Goal: Transaction & Acquisition: Obtain resource

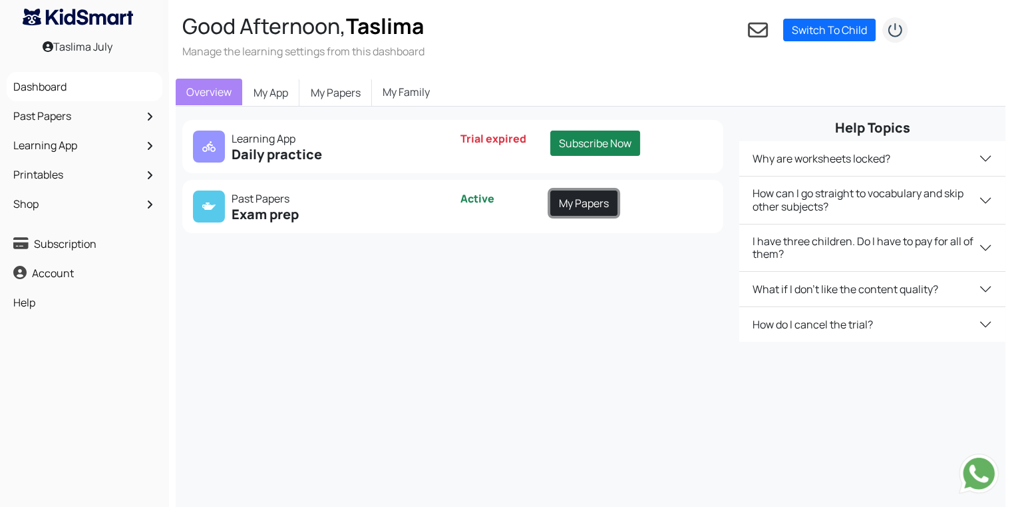
click at [579, 193] on link "My Papers" at bounding box center [583, 202] width 67 height 25
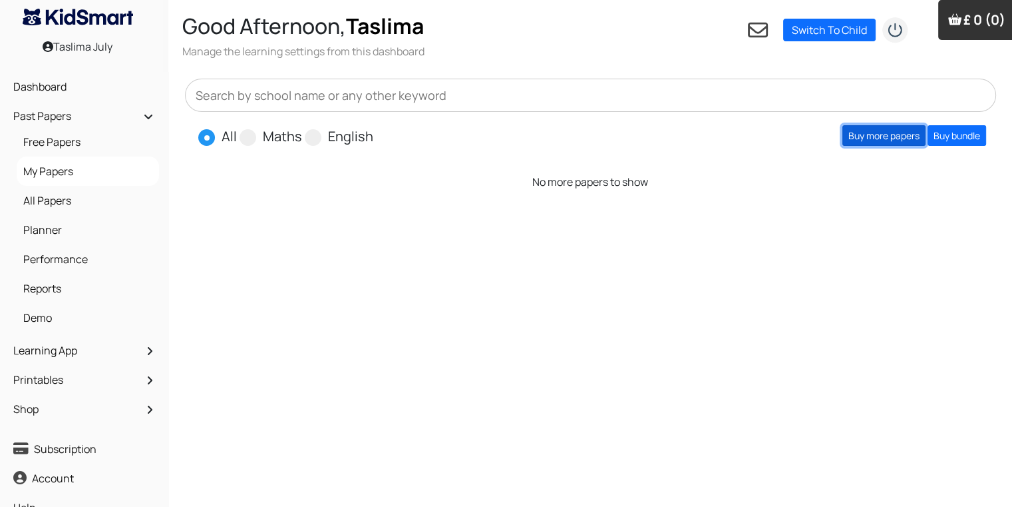
click at [879, 128] on link "Buy more papers" at bounding box center [884, 135] width 83 height 21
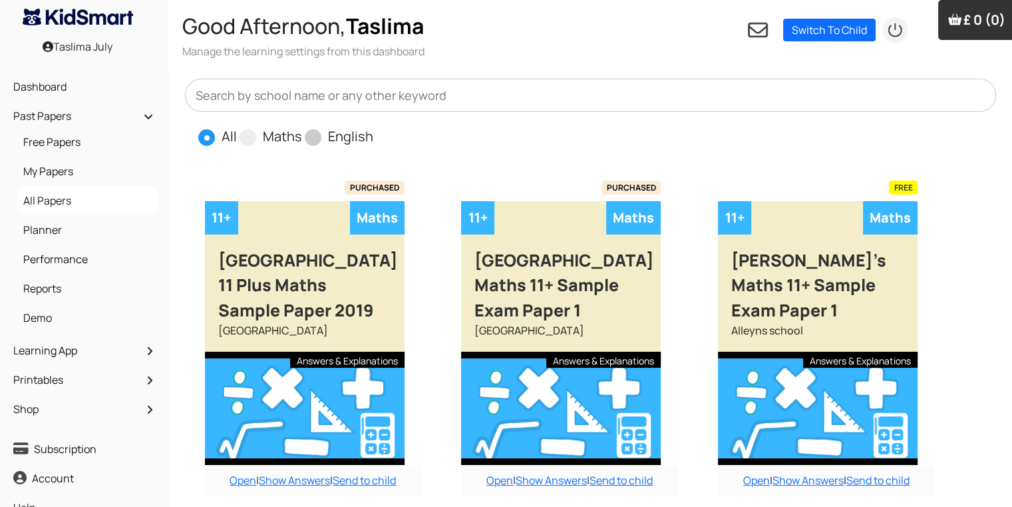
click at [318, 141] on span at bounding box center [313, 137] width 17 height 17
click at [373, 135] on input "English" at bounding box center [377, 130] width 9 height 9
radio input "true"
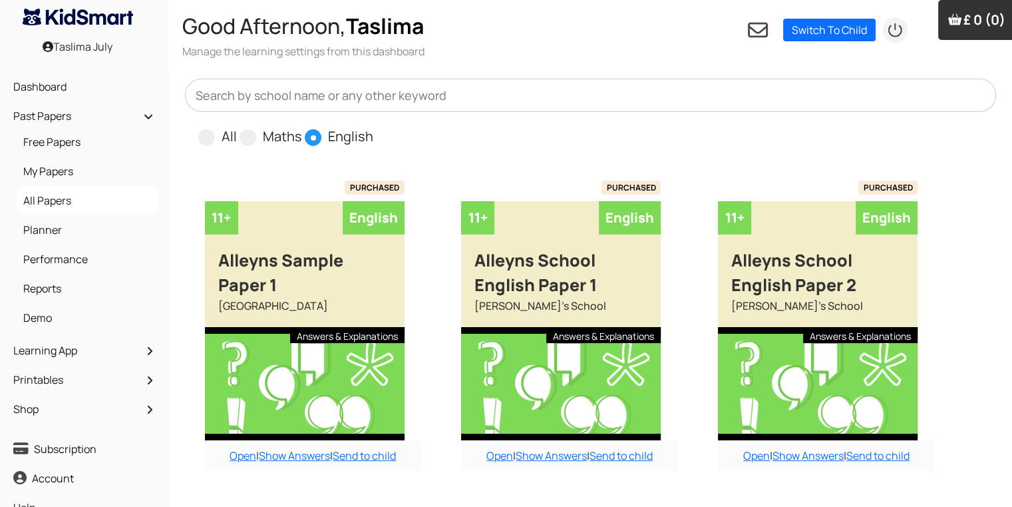
click at [318, 141] on span at bounding box center [313, 137] width 17 height 17
click at [373, 135] on input "English" at bounding box center [377, 130] width 9 height 9
click at [237, 126] on input "All" at bounding box center [241, 130] width 9 height 9
radio input "true"
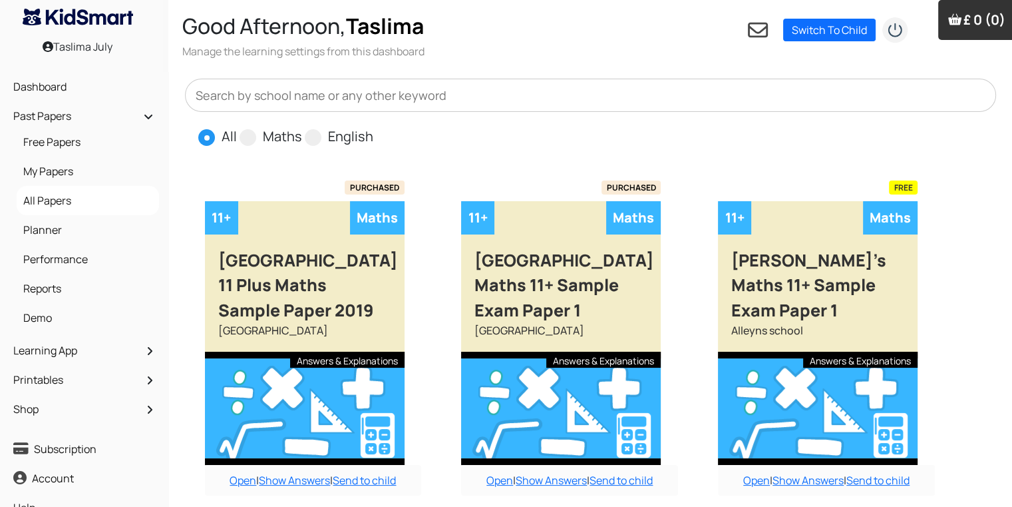
click at [302, 126] on input "Maths" at bounding box center [306, 130] width 9 height 9
radio input "true"
click at [373, 126] on input "English" at bounding box center [377, 130] width 9 height 9
radio input "true"
click at [237, 126] on input "All" at bounding box center [241, 130] width 9 height 9
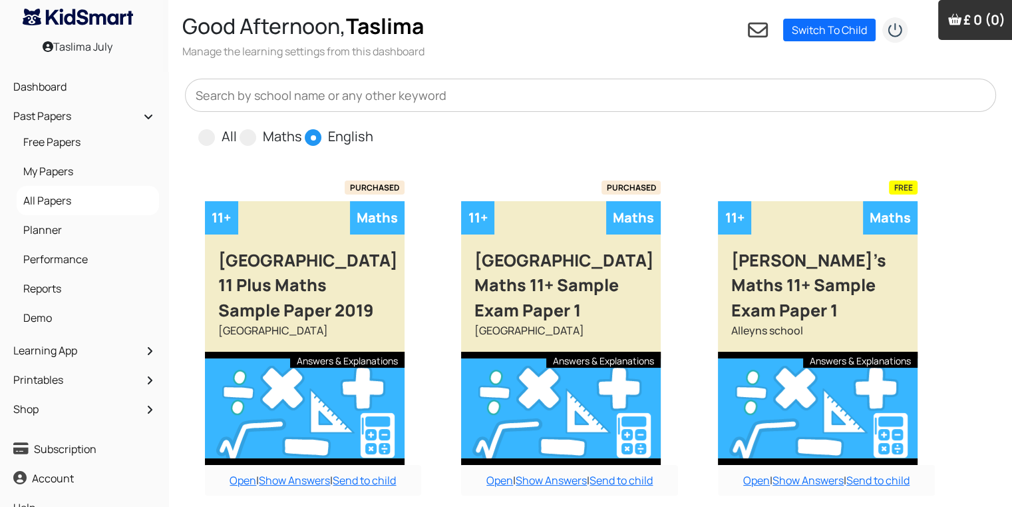
radio input "true"
click at [302, 126] on input "Maths" at bounding box center [306, 130] width 9 height 9
radio input "true"
click at [373, 126] on input "English" at bounding box center [377, 130] width 9 height 9
radio input "true"
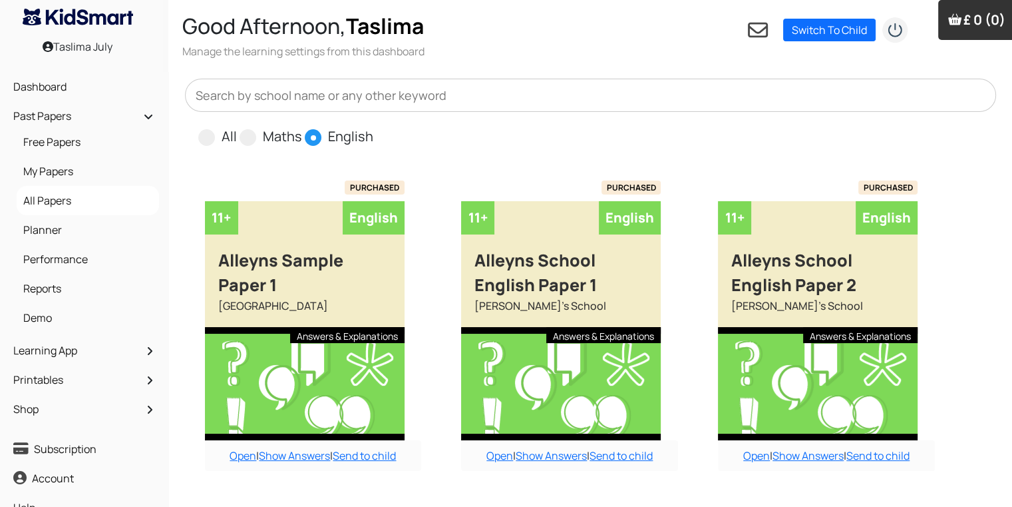
click at [341, 139] on label "English" at bounding box center [350, 136] width 45 height 20
click at [373, 135] on input "English" at bounding box center [377, 130] width 9 height 9
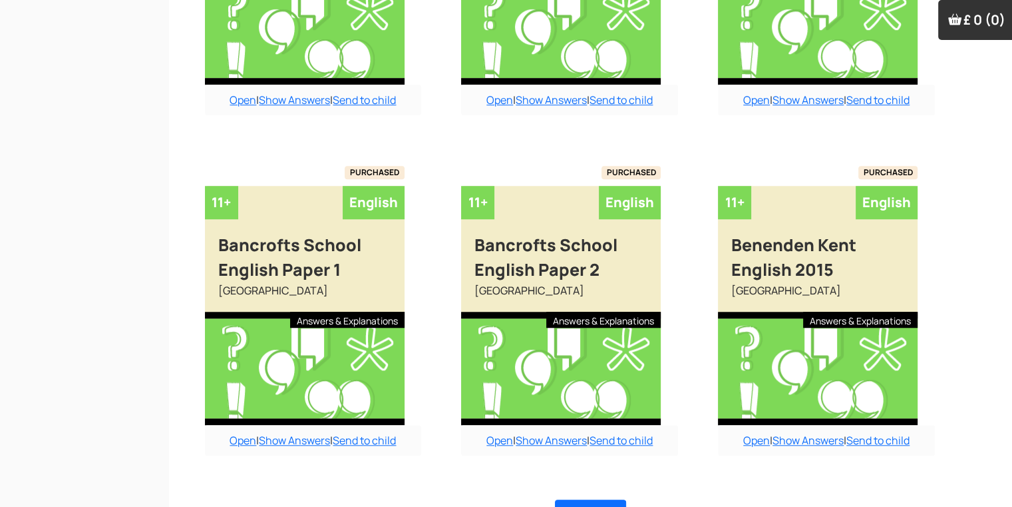
scroll to position [1066, 0]
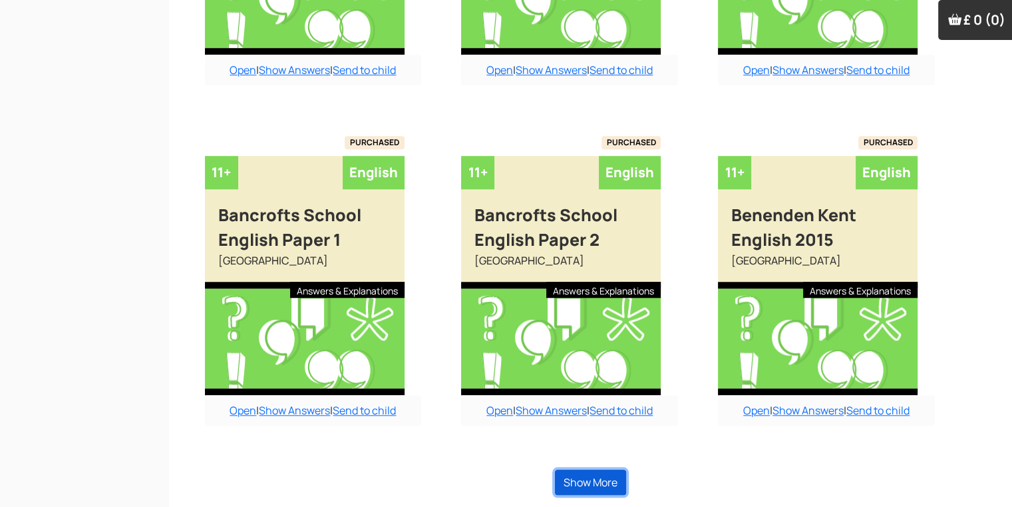
click at [600, 483] on button "Show More" at bounding box center [590, 481] width 71 height 25
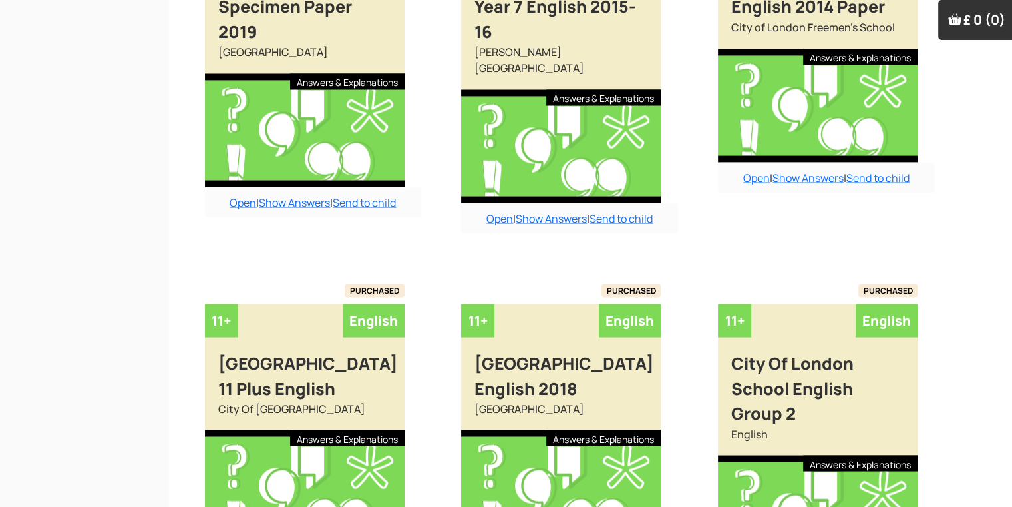
scroll to position [2551, 0]
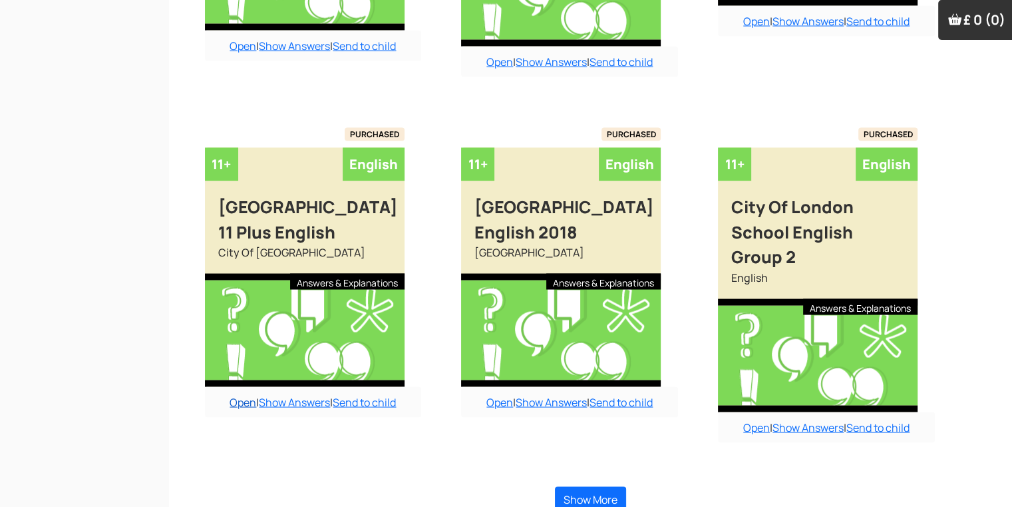
click at [232, 408] on link "Open" at bounding box center [243, 402] width 27 height 15
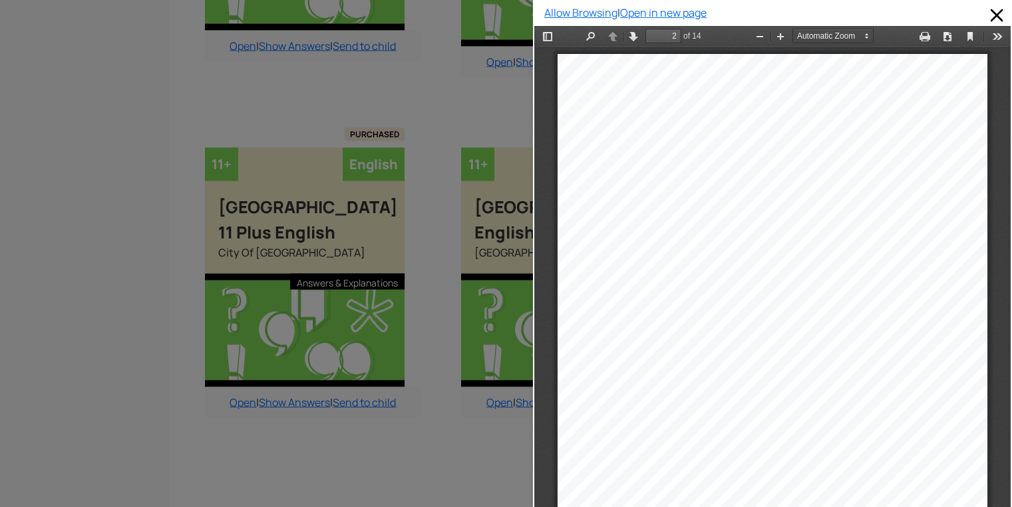
scroll to position [429, 0]
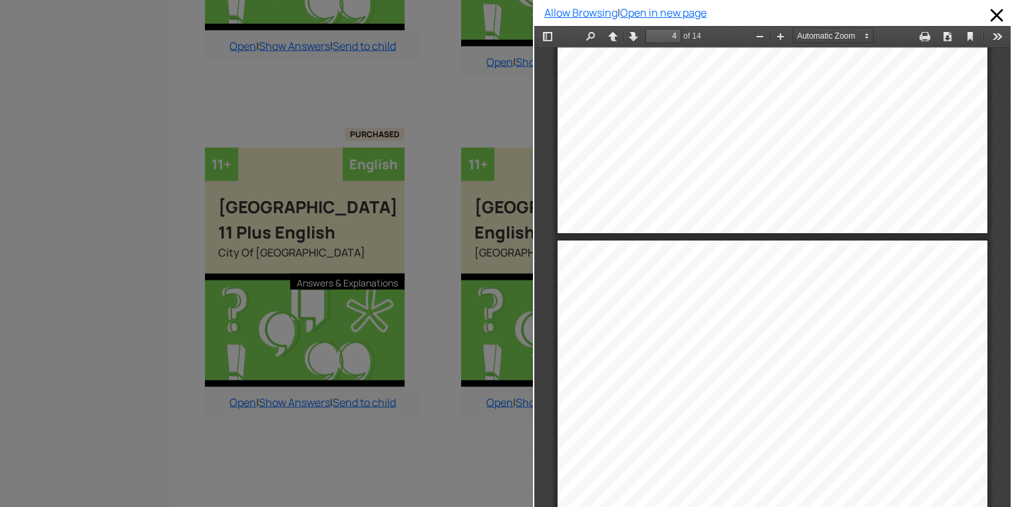
type input "1"
